Goal: Book appointment/travel/reservation

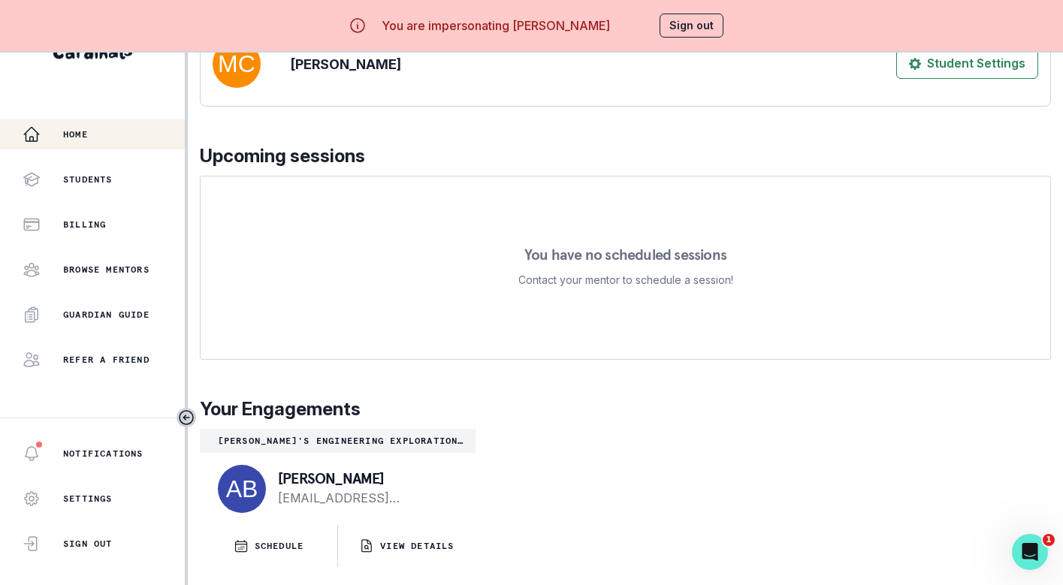
scroll to position [66, 0]
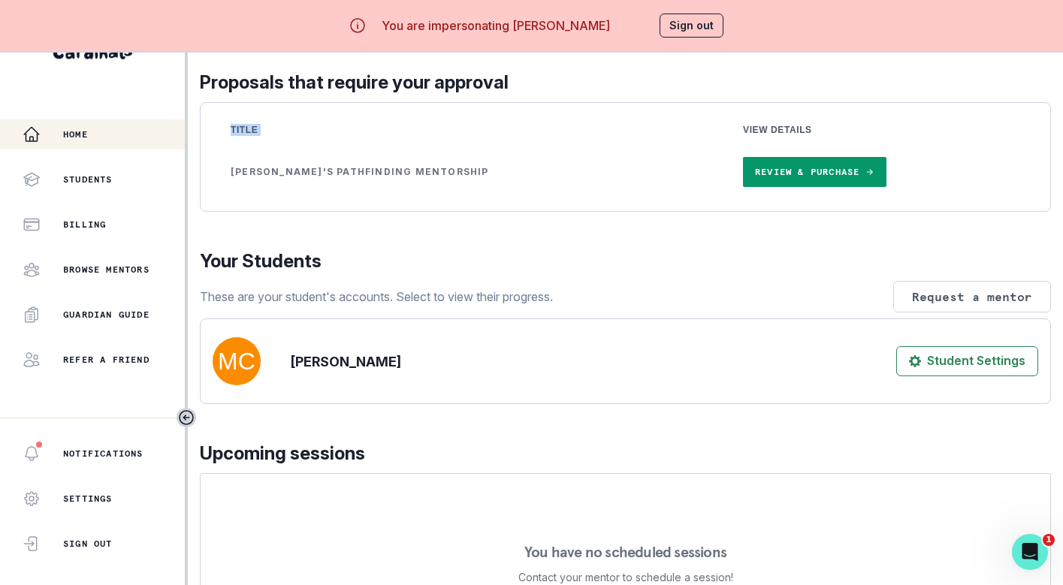
drag, startPoint x: 687, startPoint y: 125, endPoint x: 884, endPoint y: 204, distance: 213.1
click at [884, 199] on table "Title View Details [PERSON_NAME]'s Pathfinding Mentorship Review & Purchase" at bounding box center [626, 157] width 826 height 84
click at [789, 110] on div "Title View Details [PERSON_NAME]'s Pathfinding Mentorship Review & Purchase" at bounding box center [625, 157] width 851 height 110
drag, startPoint x: 684, startPoint y: 135, endPoint x: 806, endPoint y: 229, distance: 154.8
click at [809, 212] on div "Title View Details [PERSON_NAME]'s Pathfinding Mentorship Review & Purchase" at bounding box center [625, 157] width 851 height 110
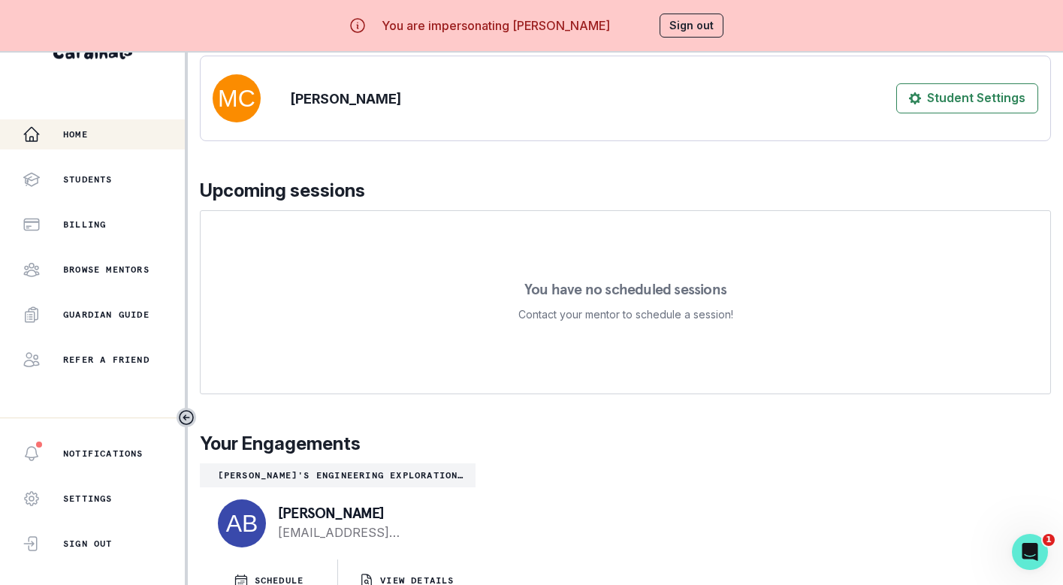
scroll to position [0, 0]
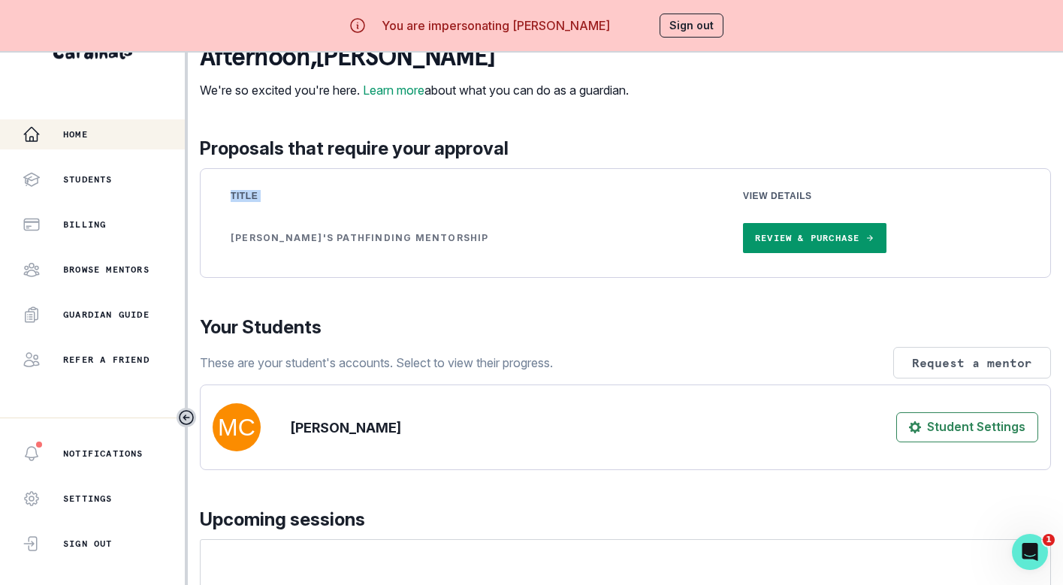
click at [725, 201] on th "View Details" at bounding box center [881, 196] width 313 height 30
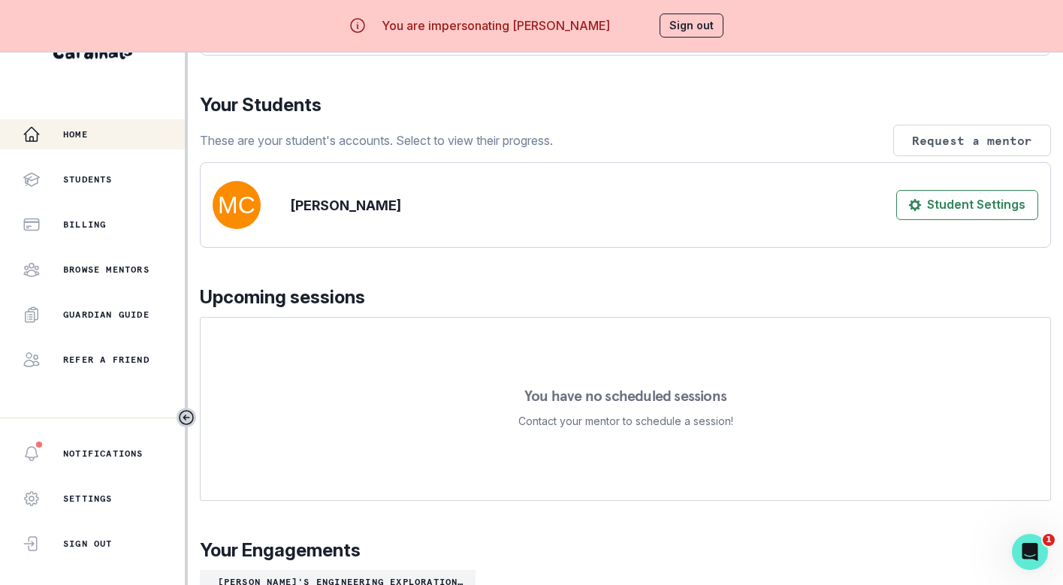
scroll to position [374, 0]
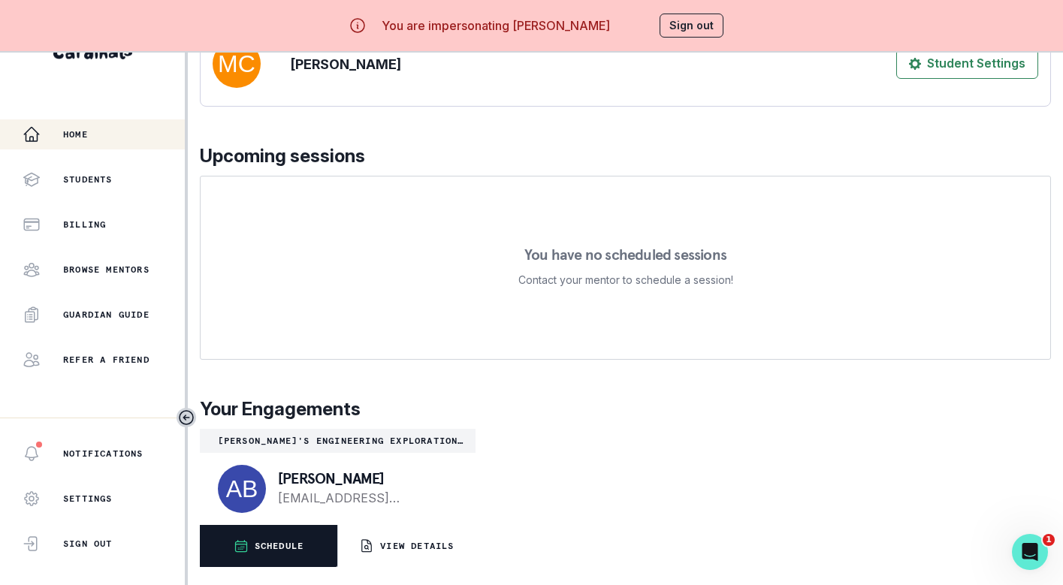
click at [301, 538] on button "SCHEDULE" at bounding box center [269, 546] width 138 height 42
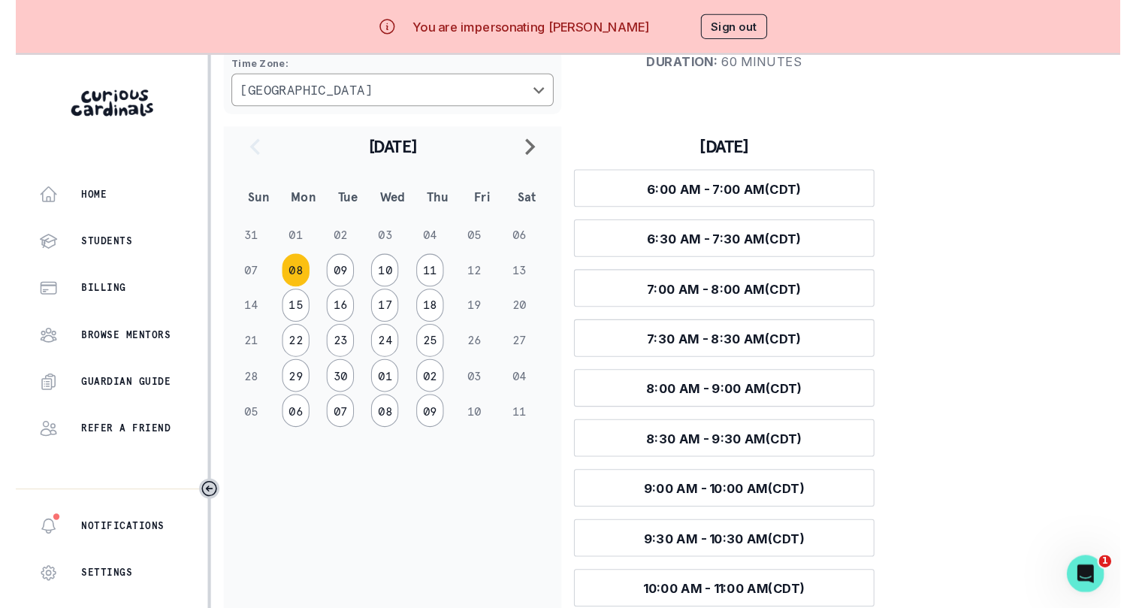
scroll to position [180, 0]
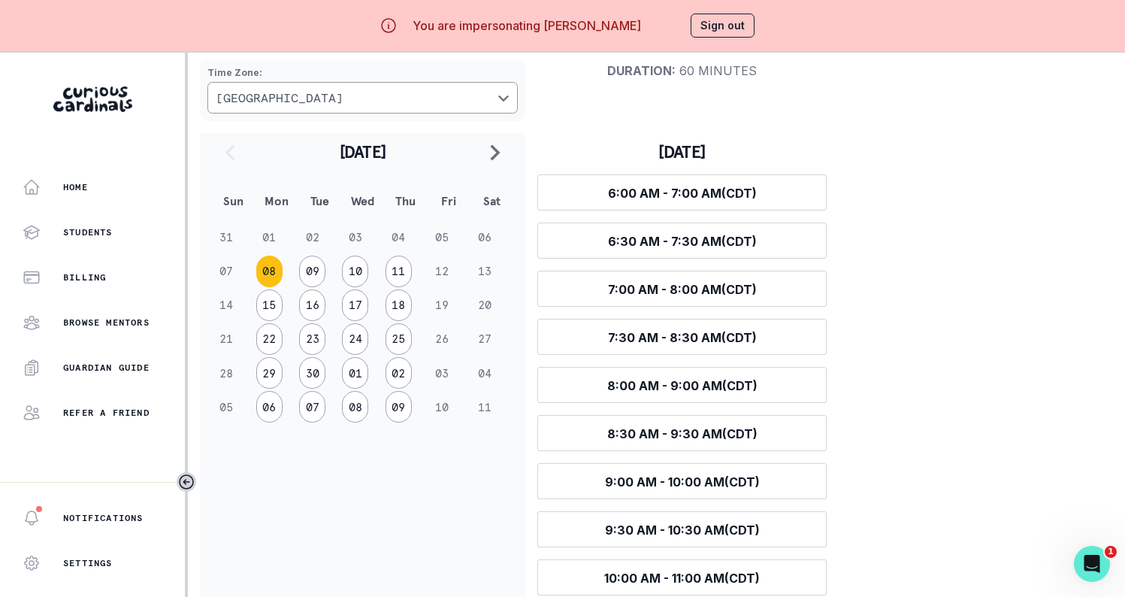
click at [708, 29] on button "Sign out" at bounding box center [723, 26] width 64 height 24
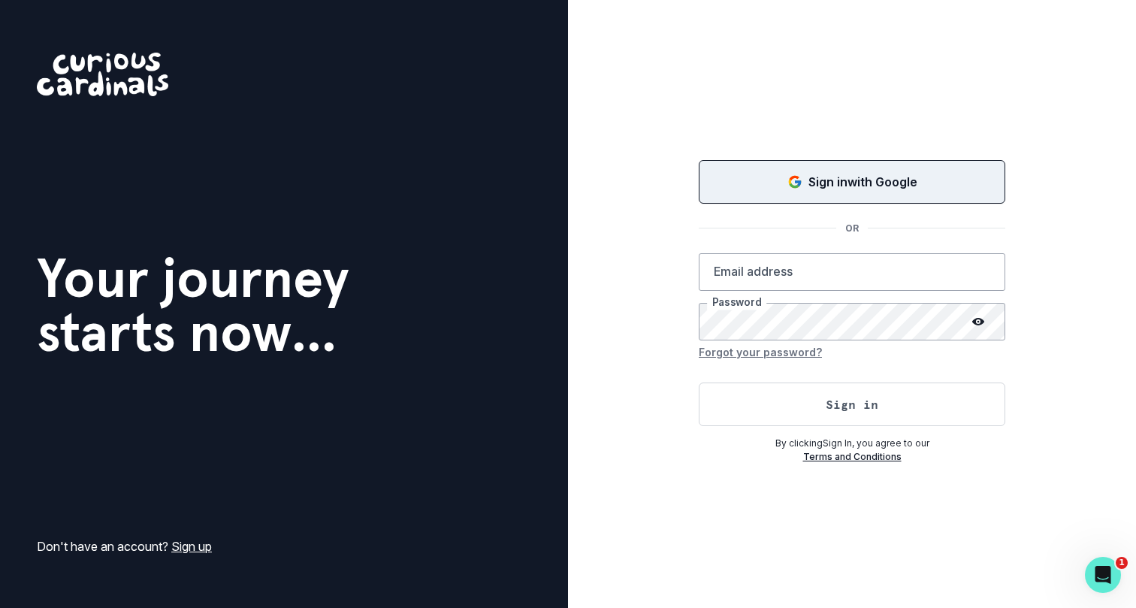
click at [771, 173] on div "Sign in with Google" at bounding box center [852, 182] width 269 height 18
